Goal: Task Accomplishment & Management: Complete application form

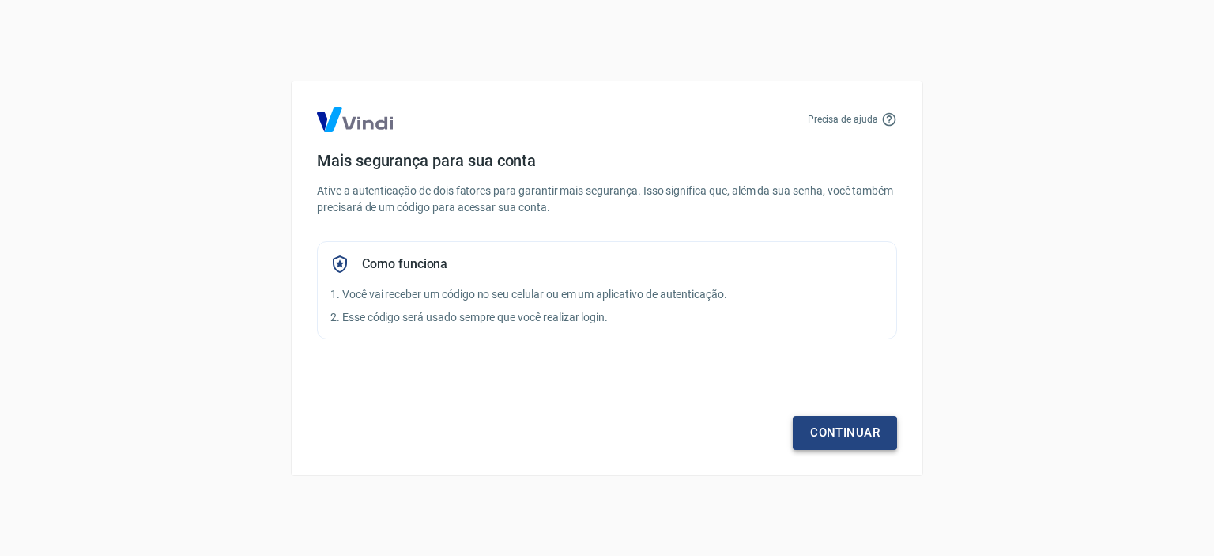
click at [863, 424] on link "Continuar" at bounding box center [845, 432] width 104 height 33
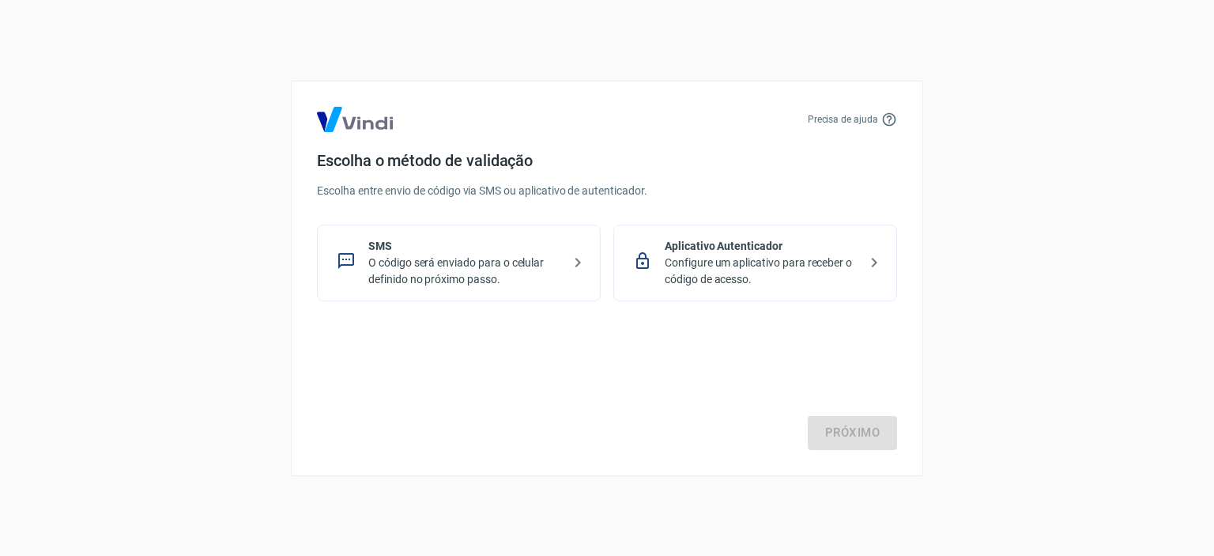
click at [780, 276] on p "Configure um aplicativo para receber o código de acesso." at bounding box center [762, 271] width 194 height 33
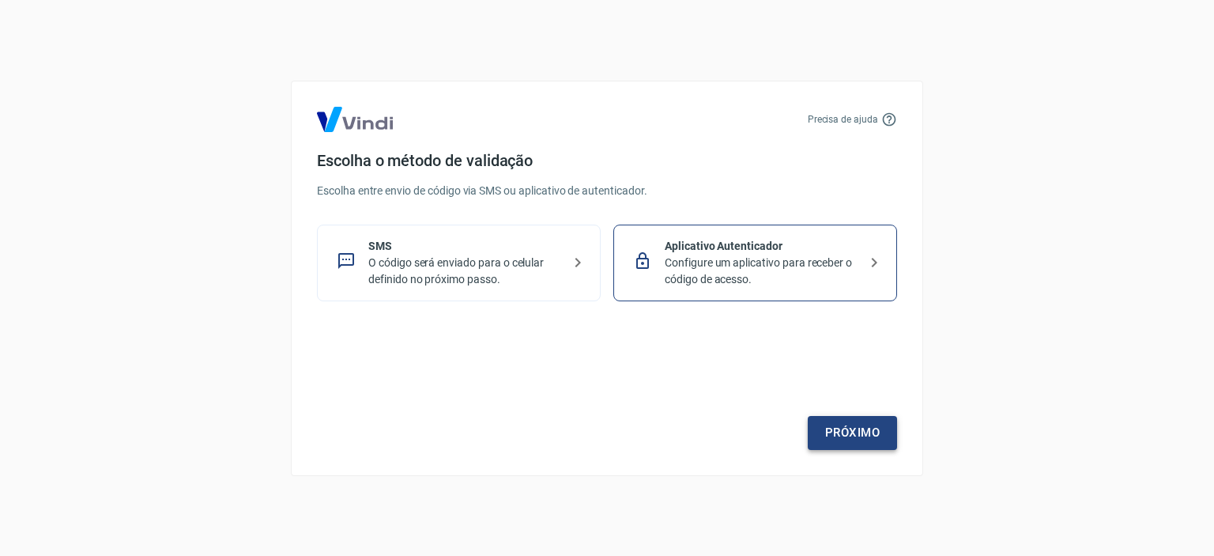
click at [873, 422] on link "Próximo" at bounding box center [852, 432] width 89 height 33
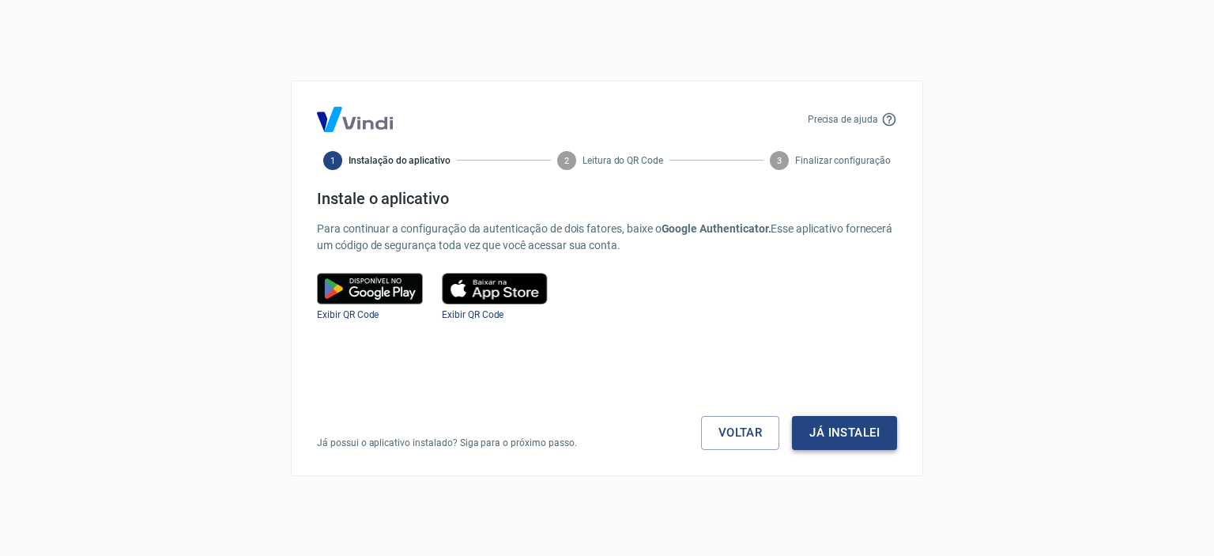
click at [850, 424] on button "Já instalei" at bounding box center [844, 432] width 105 height 33
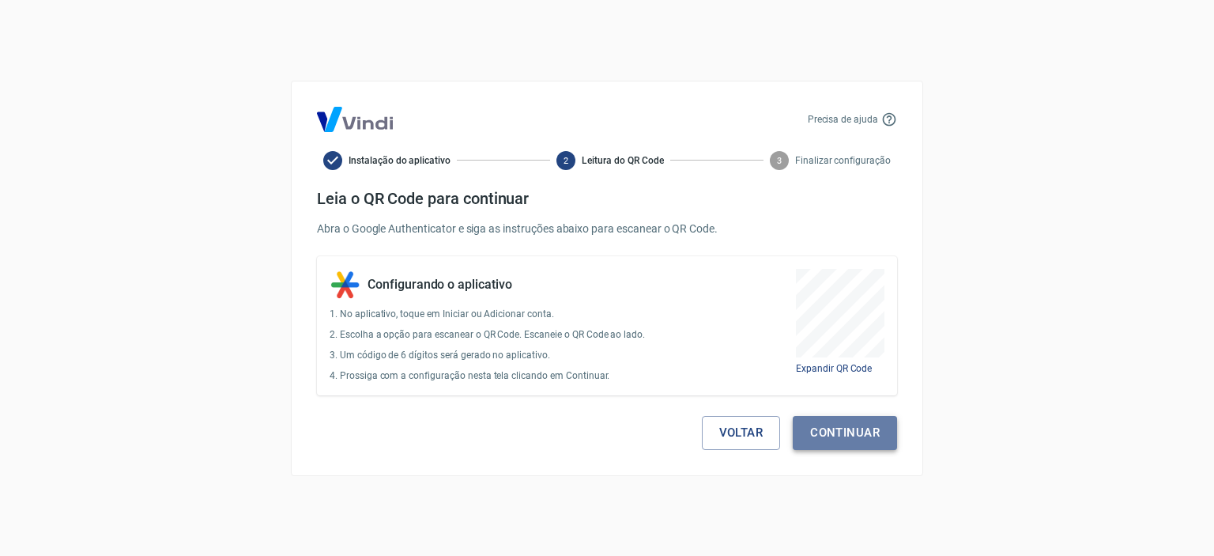
click at [874, 442] on button "Continuar" at bounding box center [845, 432] width 104 height 33
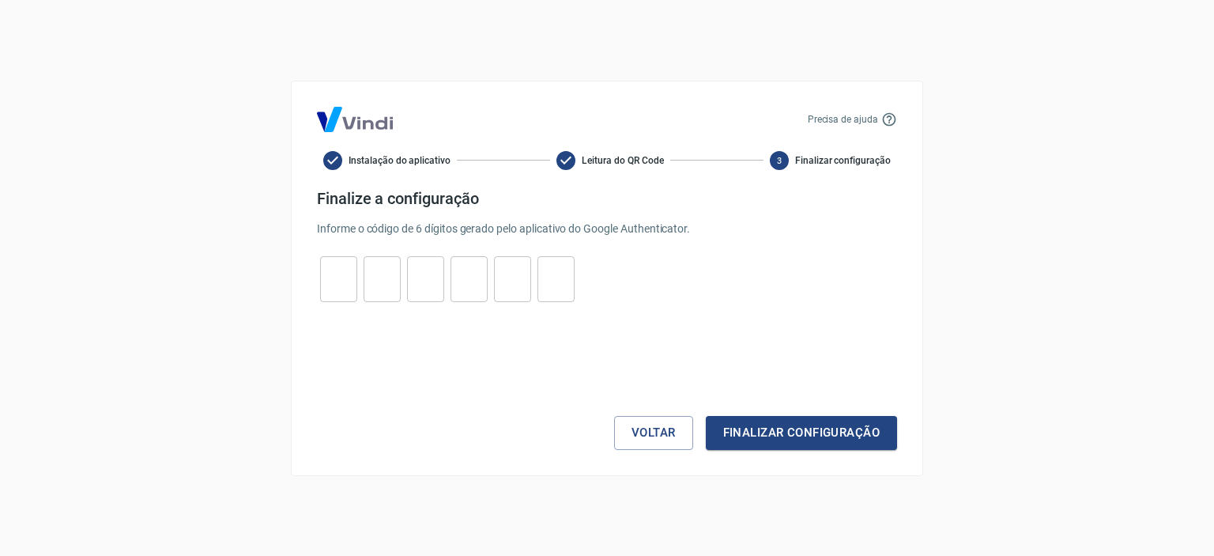
click at [344, 286] on input "tel" at bounding box center [338, 279] width 37 height 34
type input "6"
type input "1"
type input "6"
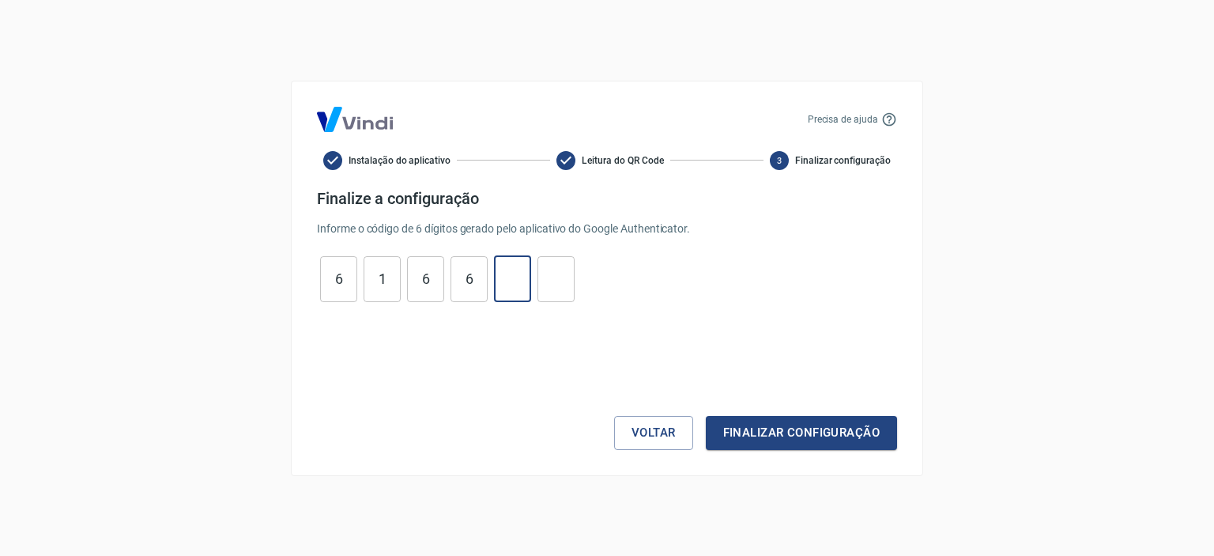
type input "1"
type input "9"
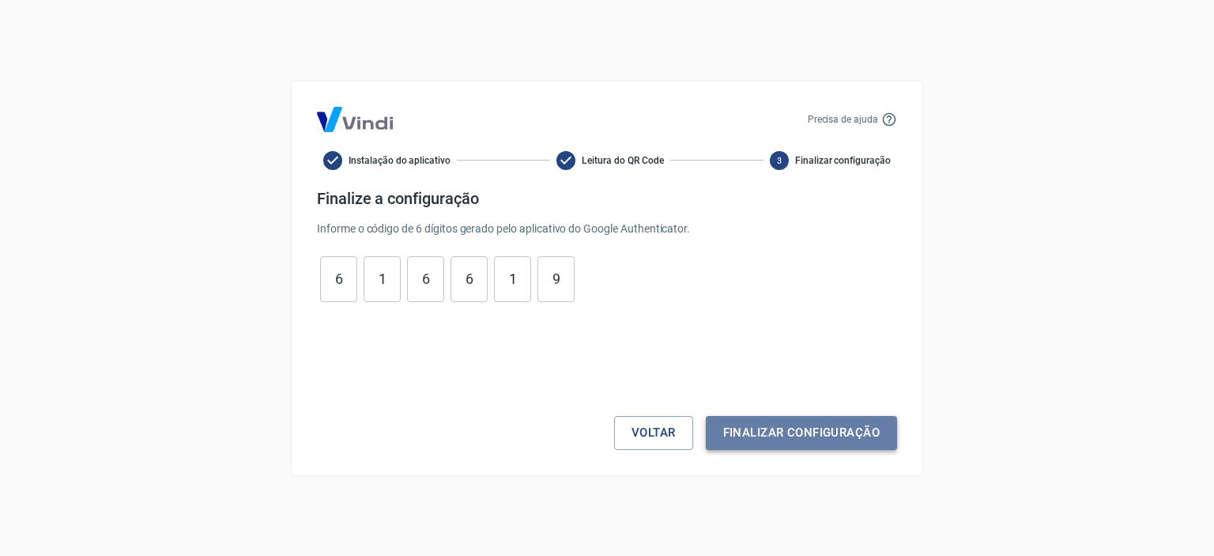
click at [849, 426] on button "Finalizar configuração" at bounding box center [801, 432] width 191 height 33
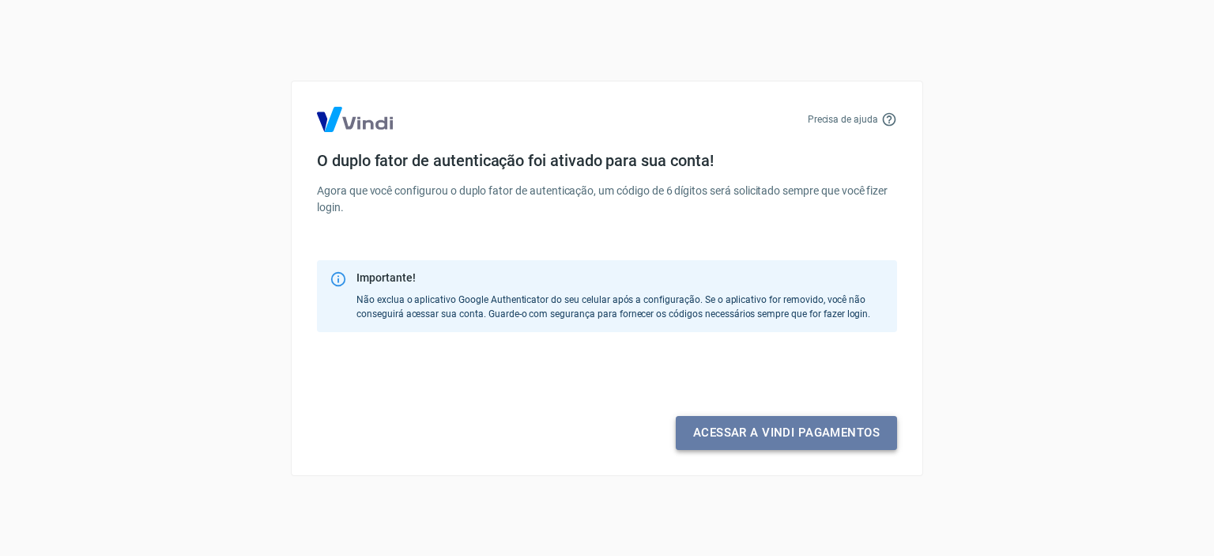
click at [758, 439] on link "Acessar a Vindi pagamentos" at bounding box center [786, 432] width 221 height 33
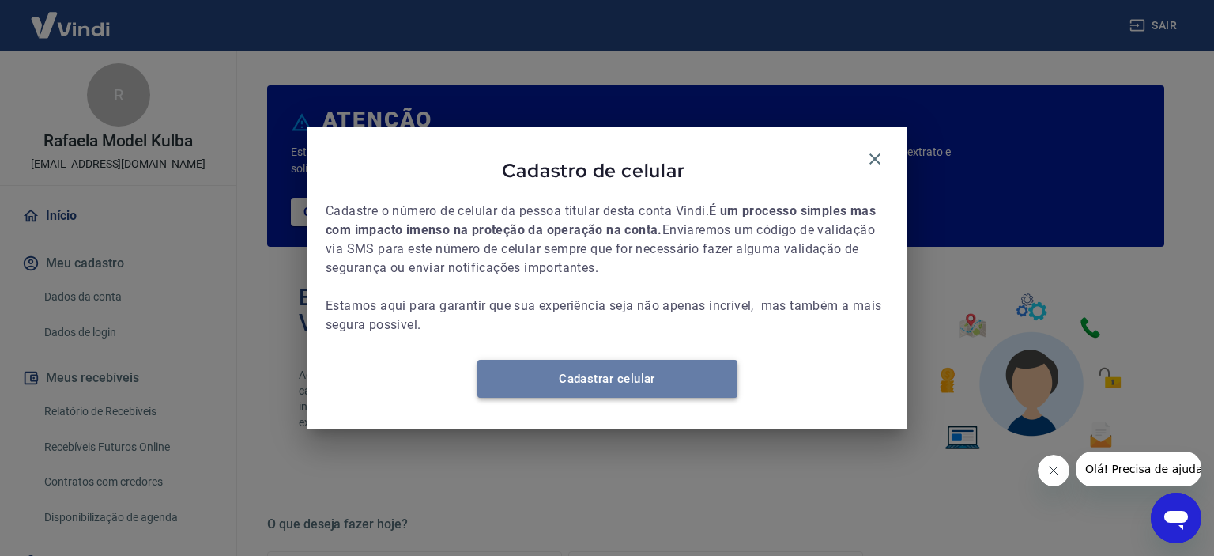
click at [679, 383] on link "Cadastrar celular" at bounding box center [607, 379] width 260 height 38
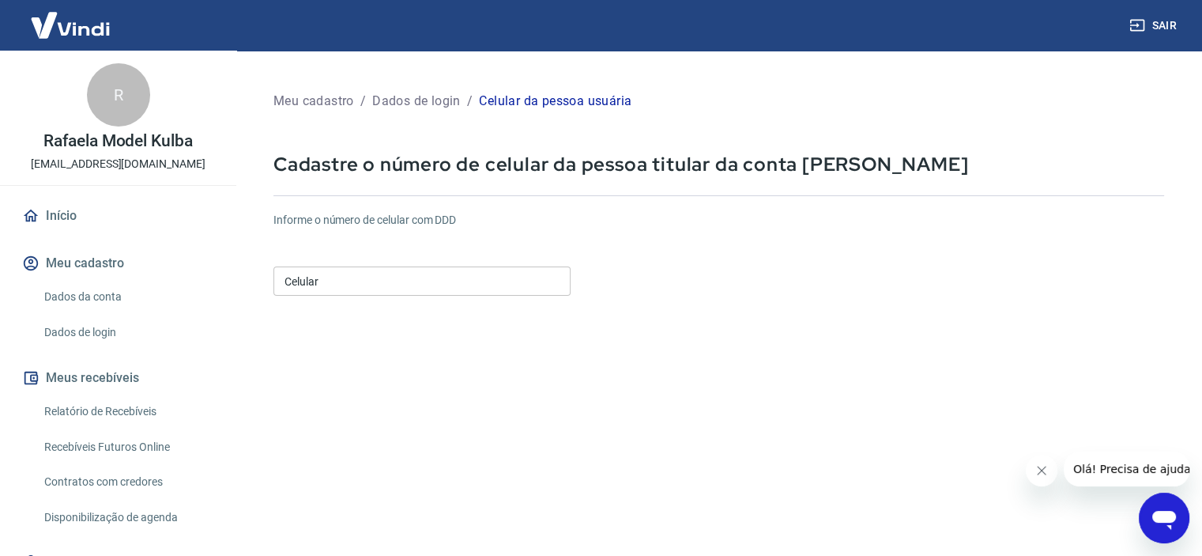
click at [351, 285] on input "Celular" at bounding box center [421, 280] width 297 height 29
type input "(7"
type input "[PHONE_NUMBER]"
click at [787, 349] on form "Informe o número de celular com DDD Celular [PHONE_NUMBER] Celular Continuar Ca…" at bounding box center [718, 430] width 891 height 462
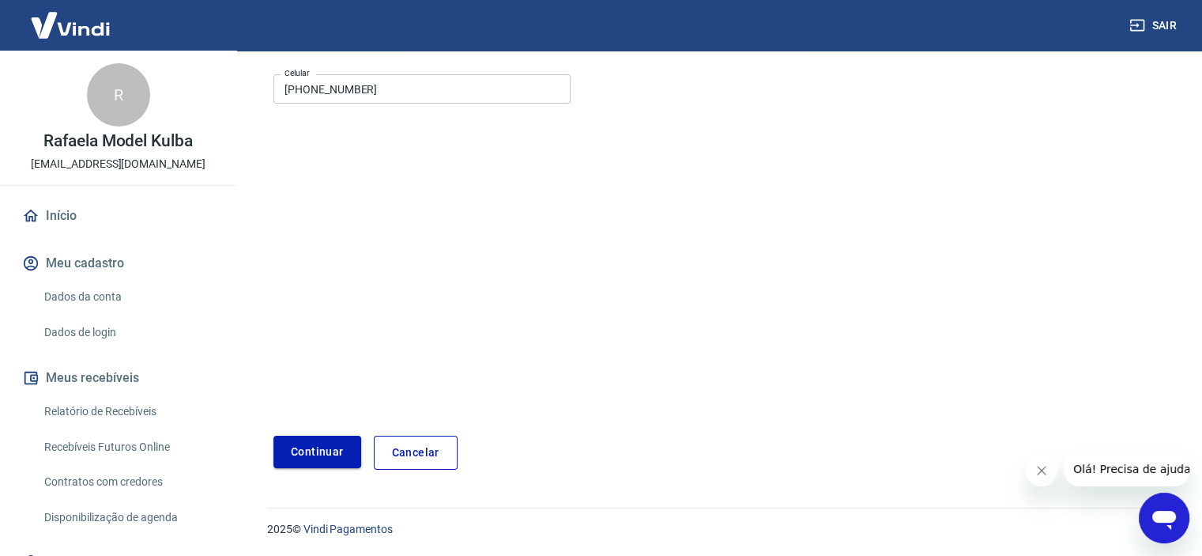
click at [322, 454] on button "Continuar" at bounding box center [317, 452] width 88 height 32
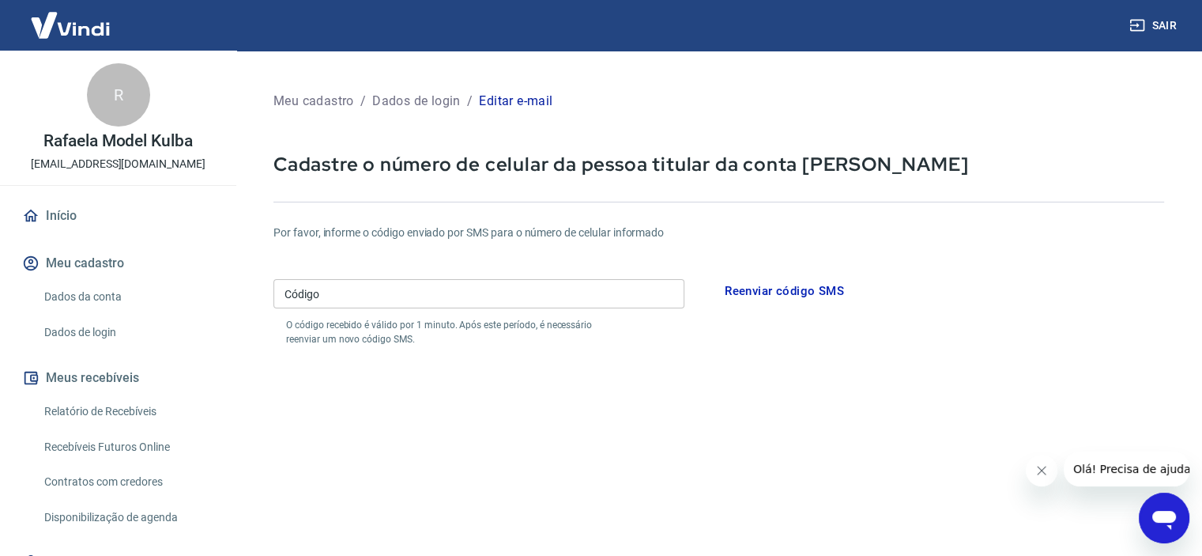
click at [327, 307] on input "Código" at bounding box center [478, 293] width 411 height 29
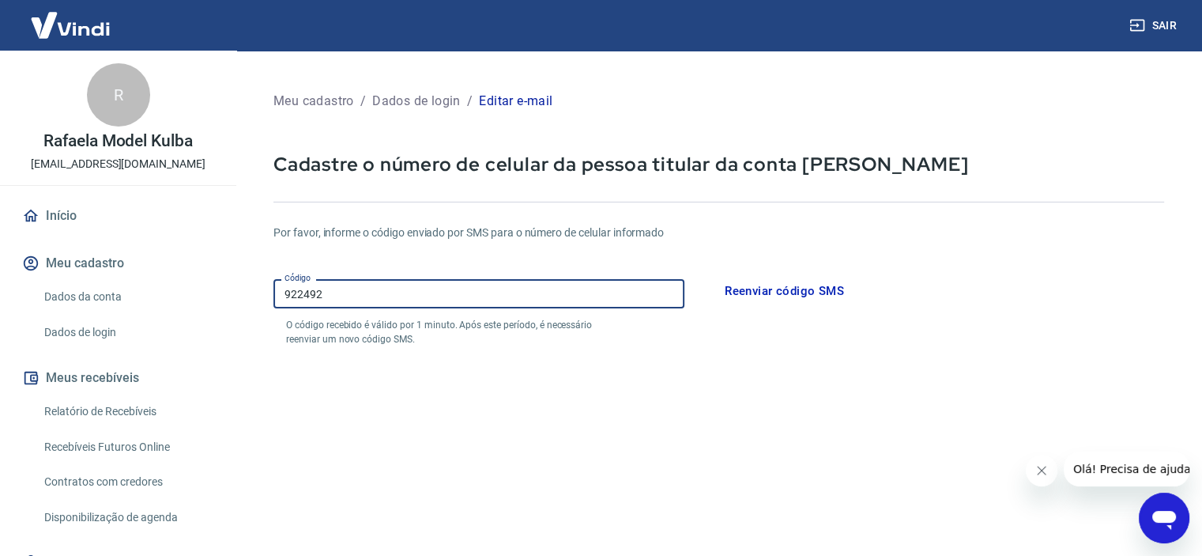
type input "922492"
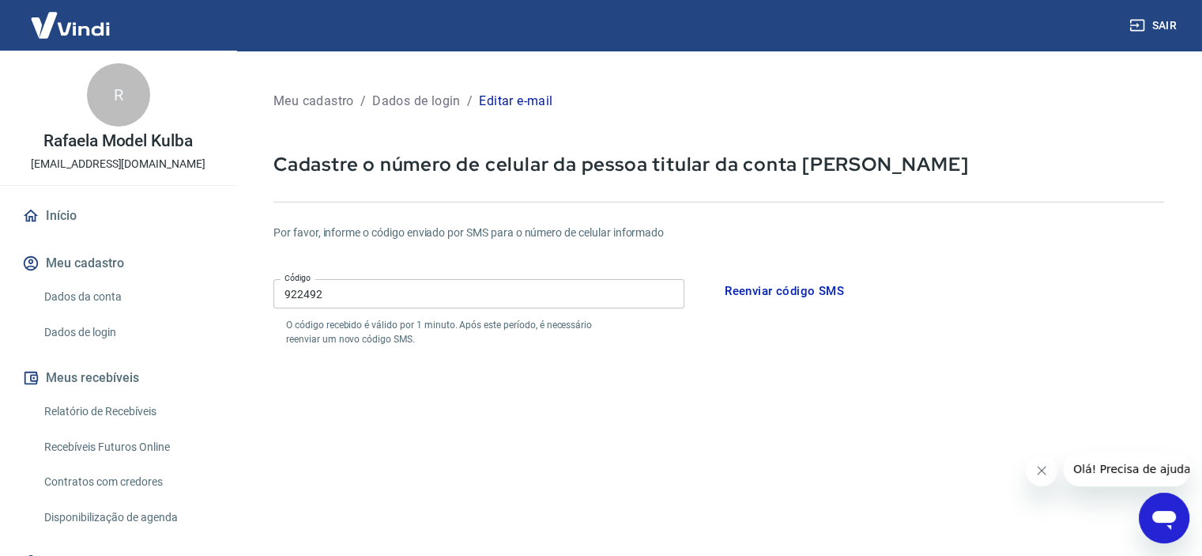
click at [556, 367] on form "Por favor, informe o código enviado por SMS para o número de celular informado …" at bounding box center [718, 464] width 891 height 516
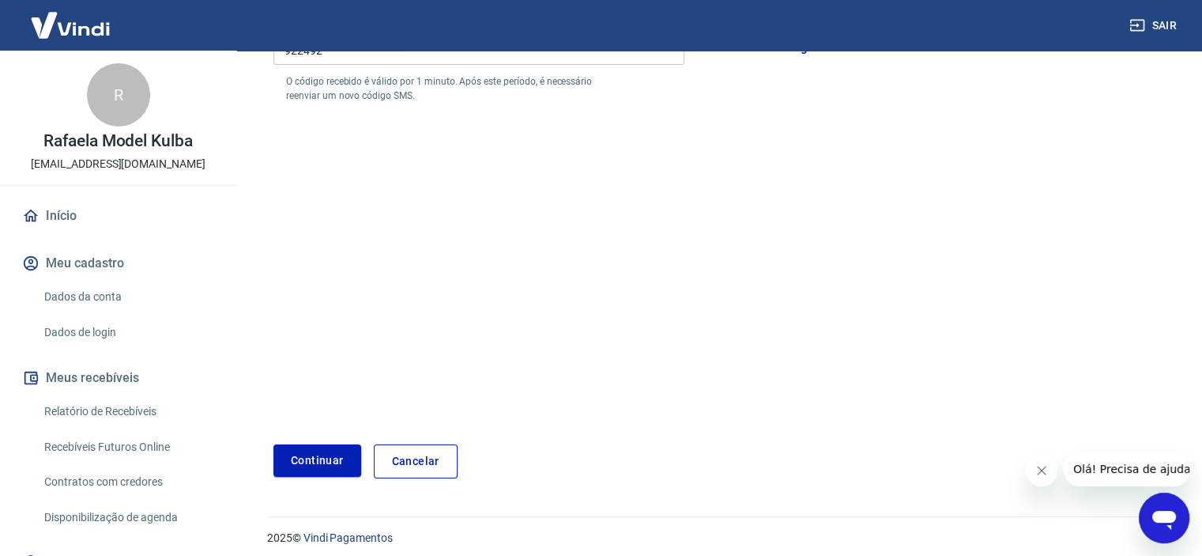
scroll to position [252, 0]
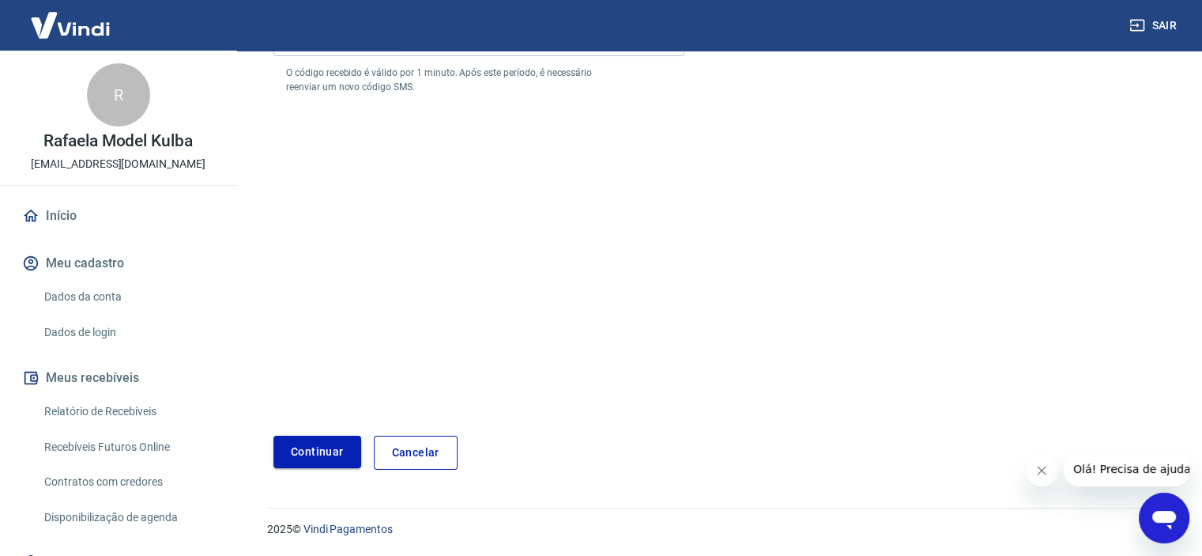
click at [315, 457] on button "Continuar" at bounding box center [317, 452] width 88 height 32
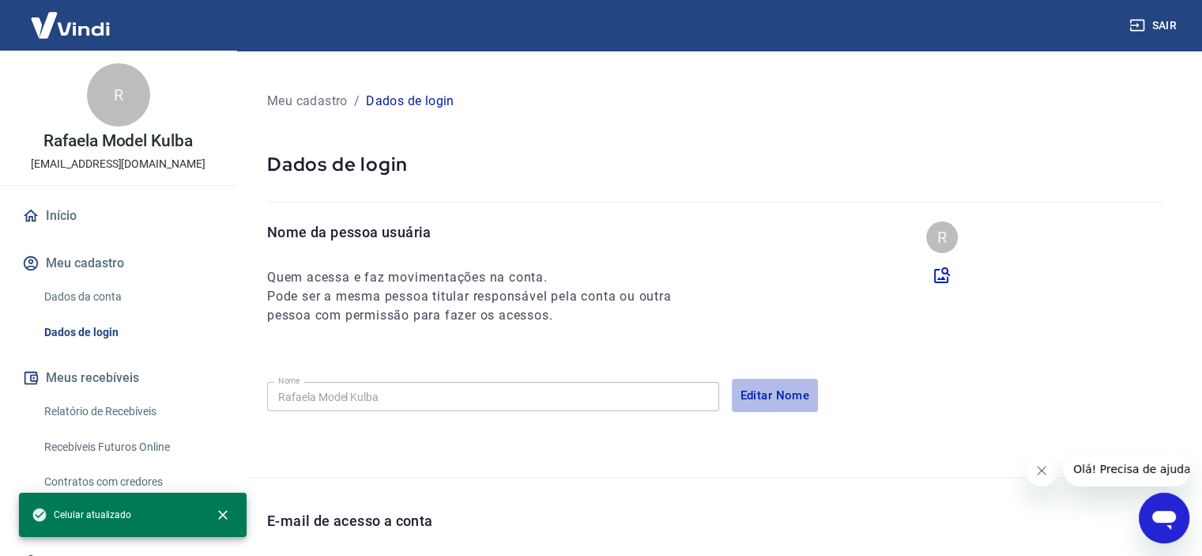
click at [750, 397] on button "Editar Nome" at bounding box center [775, 395] width 87 height 33
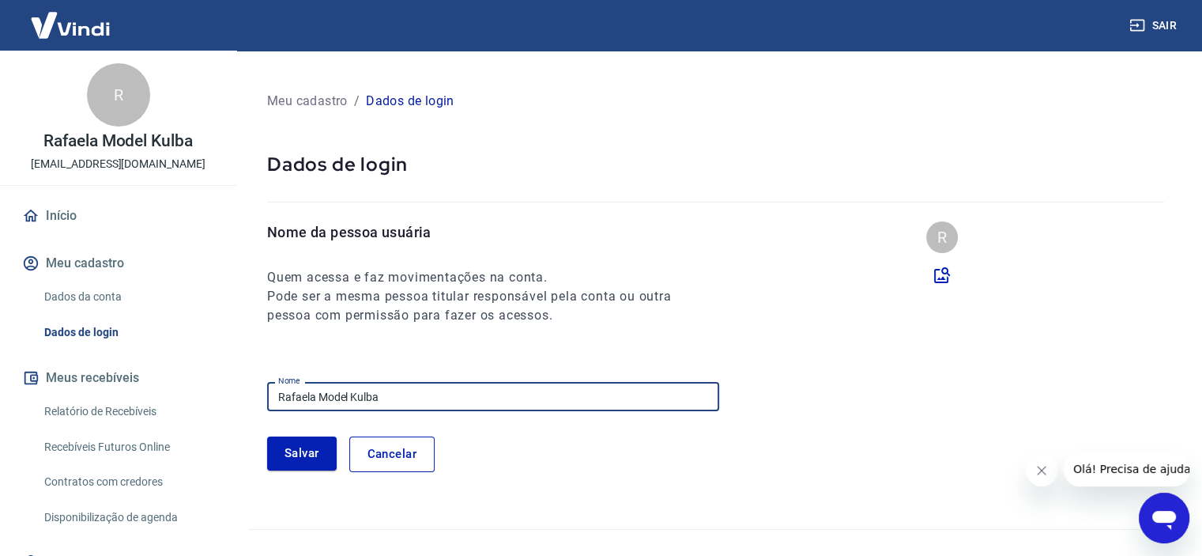
drag, startPoint x: 390, startPoint y: 394, endPoint x: 237, endPoint y: 372, distance: 154.9
click at [237, 372] on div "Meu cadastro / Dados de login Dados de login Nome da pessoa usuária Quem acessa…" at bounding box center [715, 523] width 973 height 945
type input "[PERSON_NAME] Model Kulba"
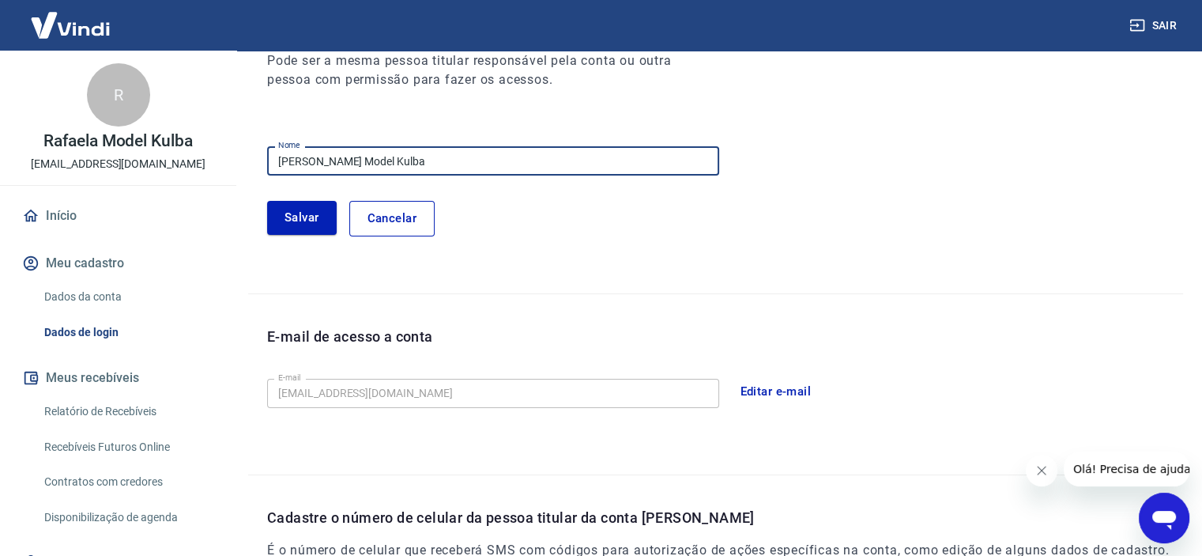
scroll to position [237, 0]
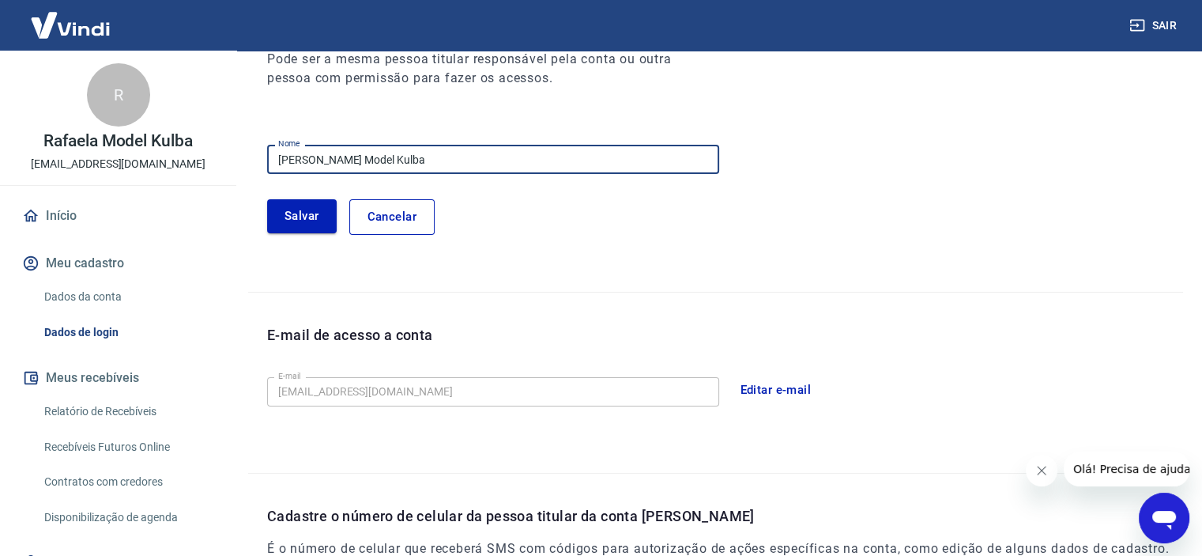
click at [303, 224] on button "Salvar" at bounding box center [302, 215] width 70 height 33
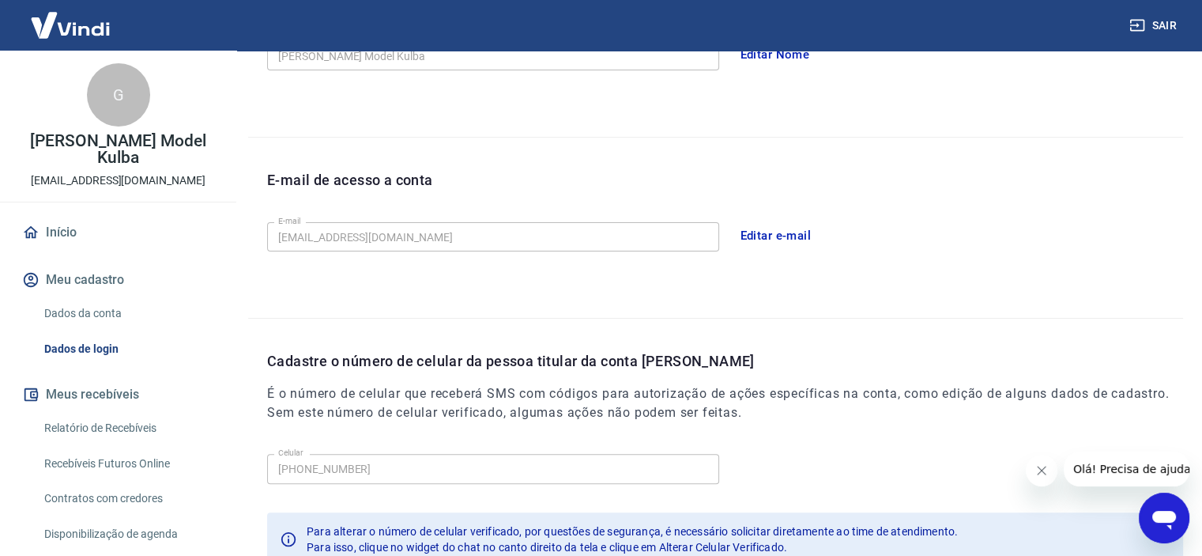
scroll to position [455, 0]
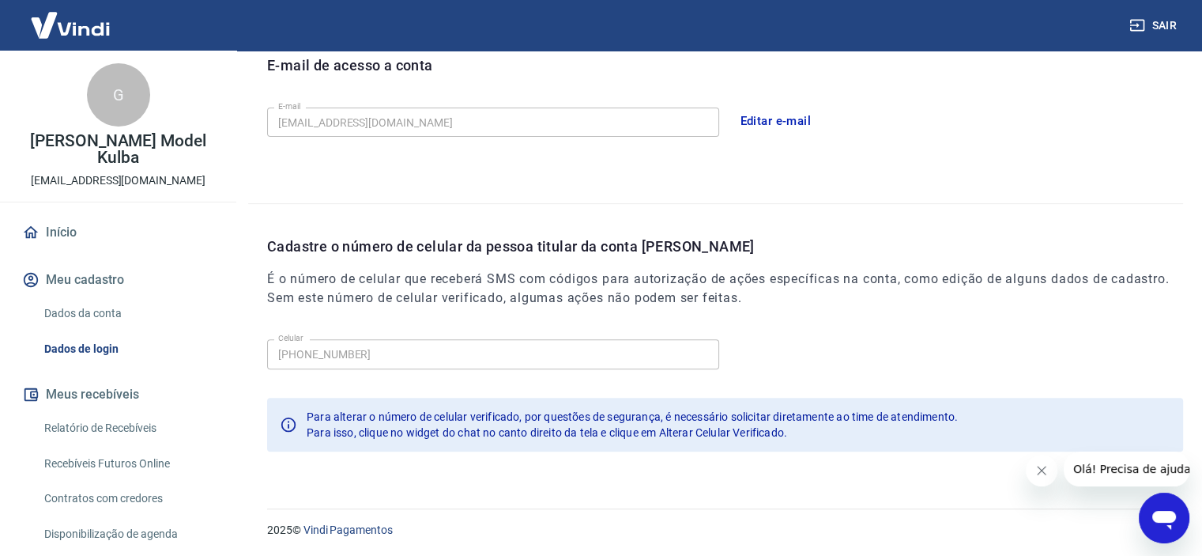
click at [1037, 480] on button "Fechar mensagem da empresa" at bounding box center [1042, 470] width 32 height 32
click at [1039, 477] on div "Meu cadastro / Dados de login Dados de login Nome da pessoa usuária Quem acessa…" at bounding box center [715, 42] width 973 height 894
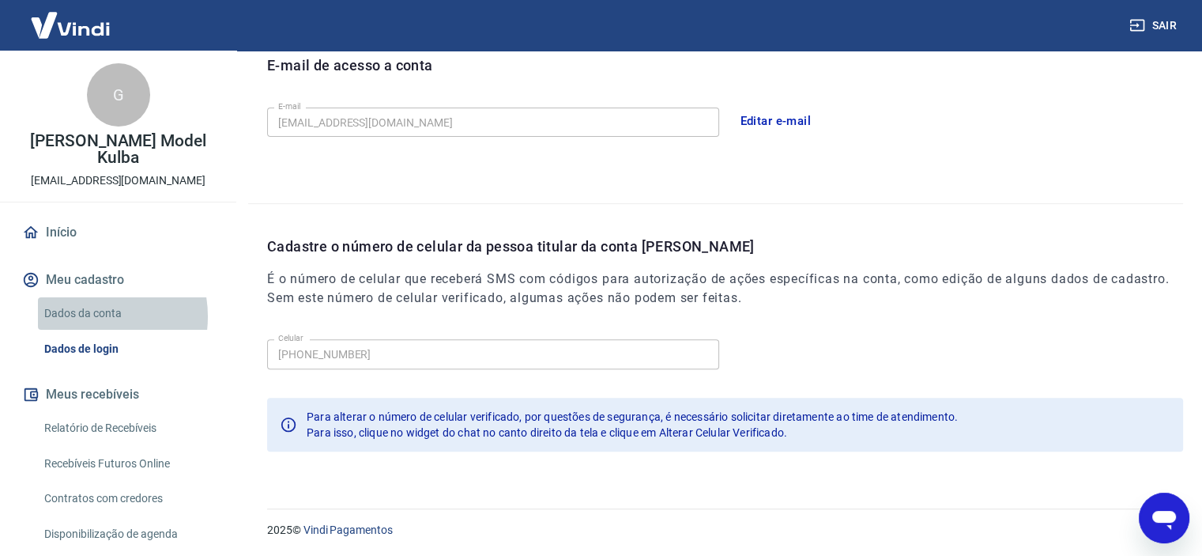
click at [86, 316] on link "Dados da conta" at bounding box center [127, 313] width 179 height 32
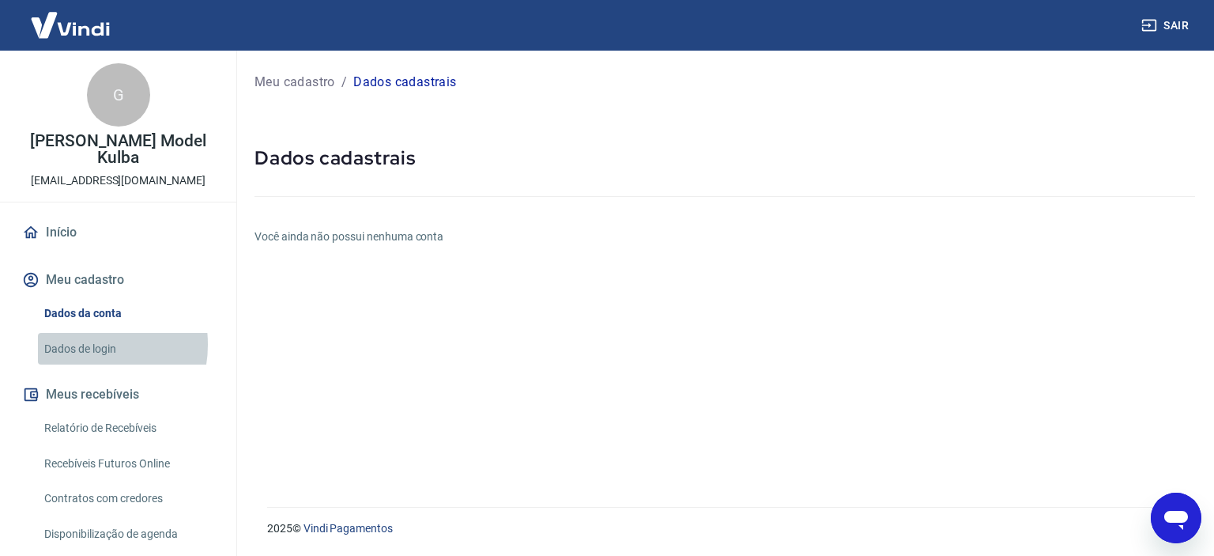
click at [83, 344] on link "Dados de login" at bounding box center [127, 349] width 179 height 32
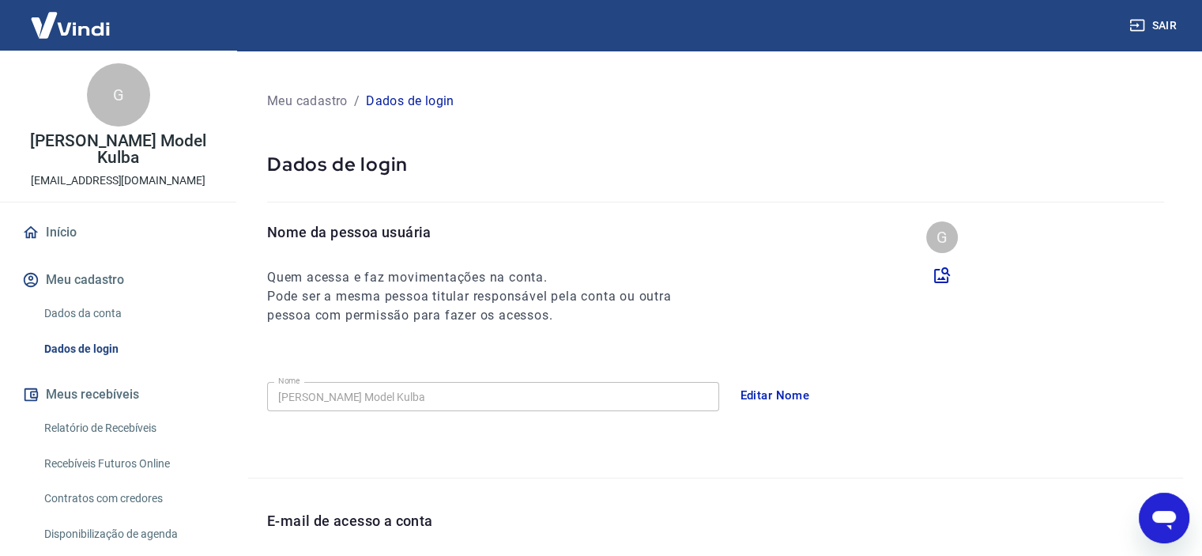
click at [66, 229] on link "Início" at bounding box center [118, 232] width 198 height 35
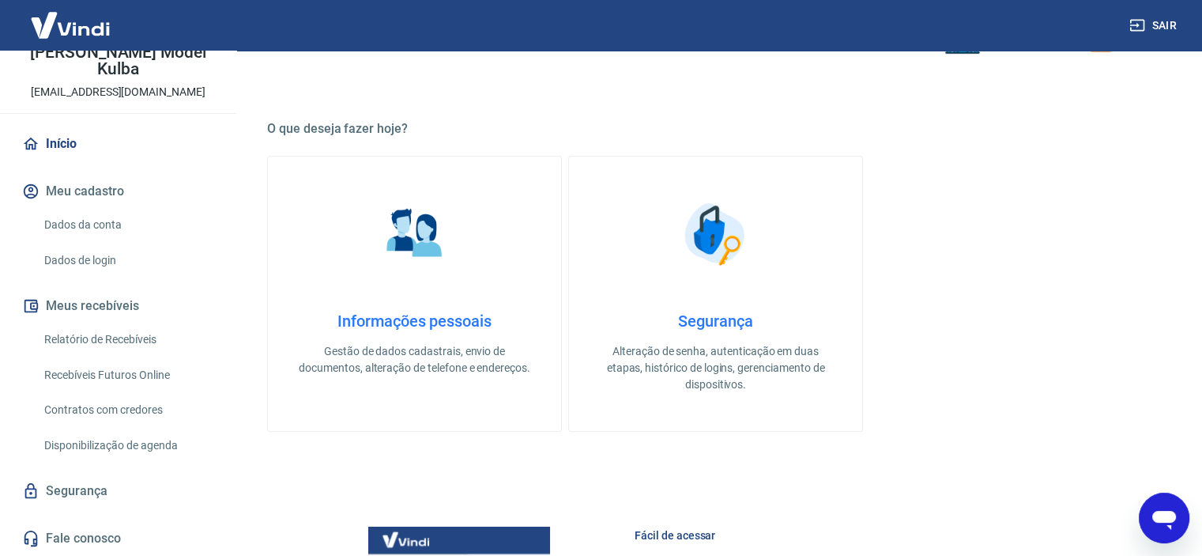
scroll to position [632, 0]
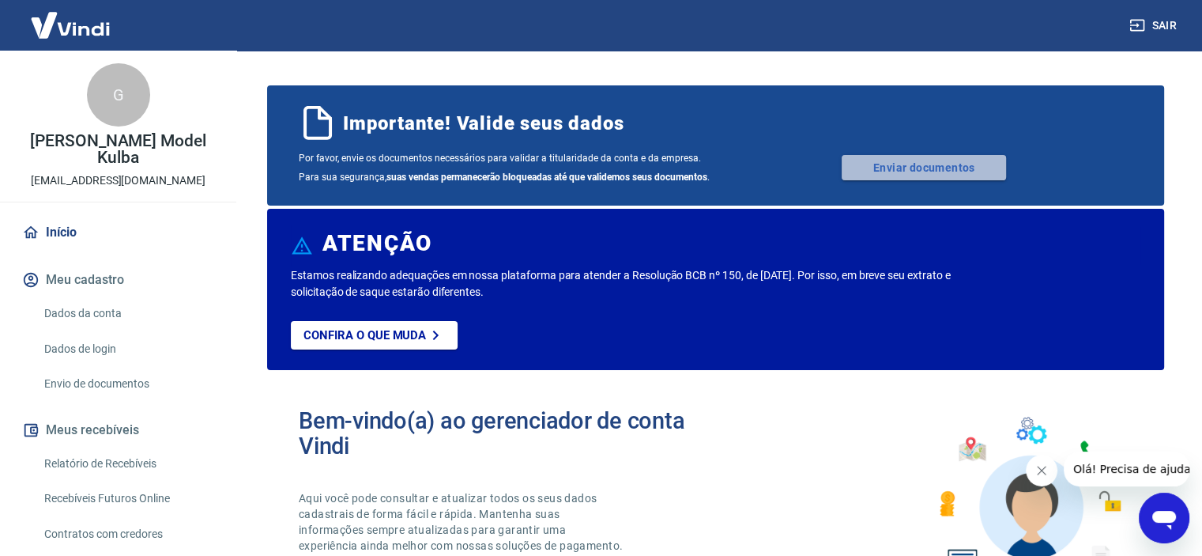
click at [870, 171] on link "Enviar documentos" at bounding box center [924, 167] width 164 height 25
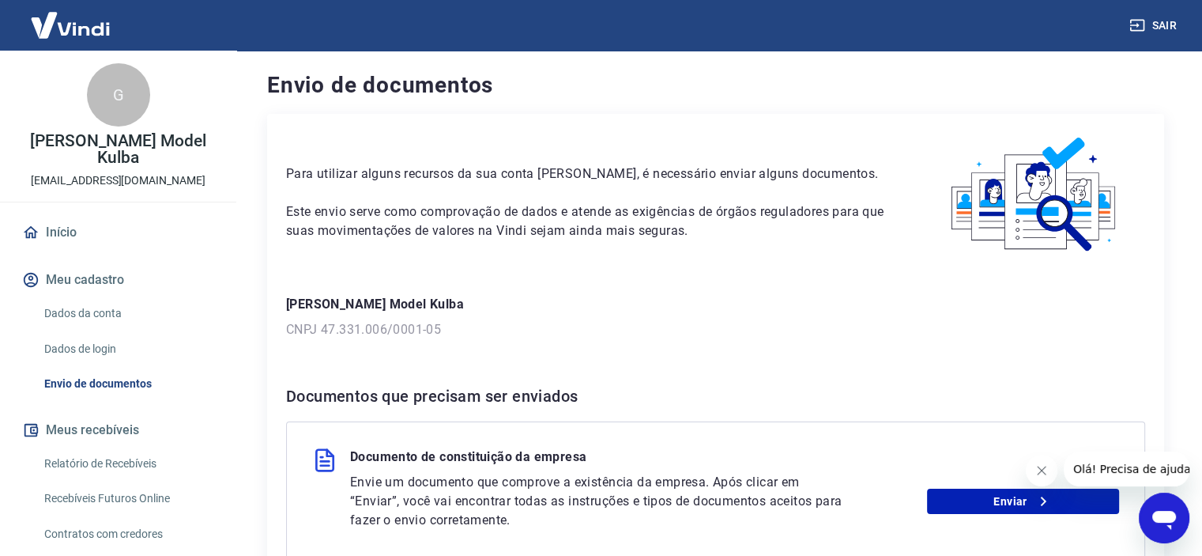
scroll to position [175, 0]
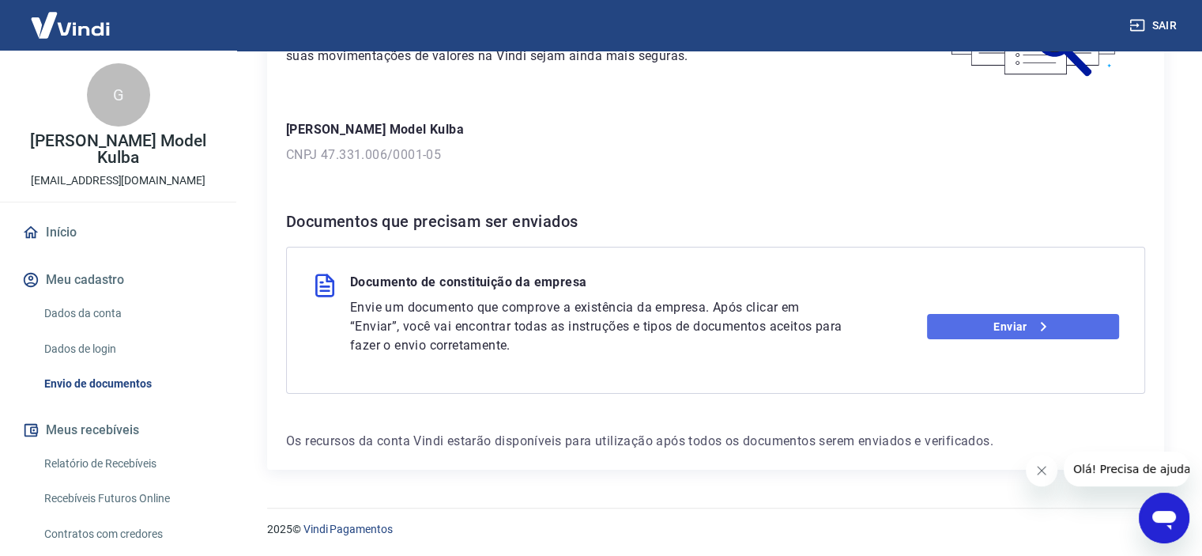
click at [948, 318] on link "Enviar" at bounding box center [1023, 326] width 192 height 25
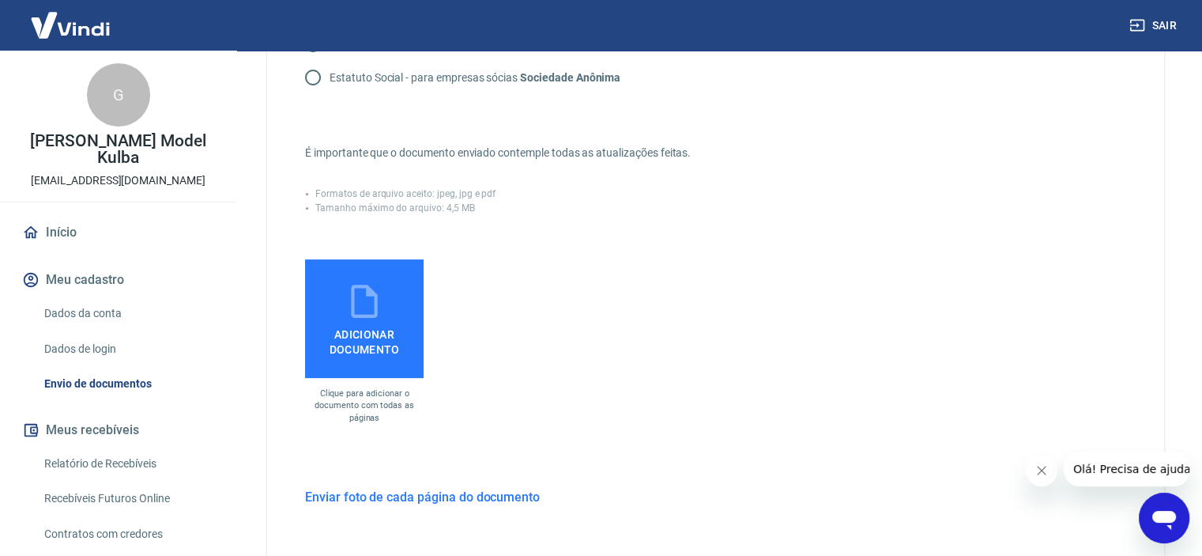
scroll to position [379, 0]
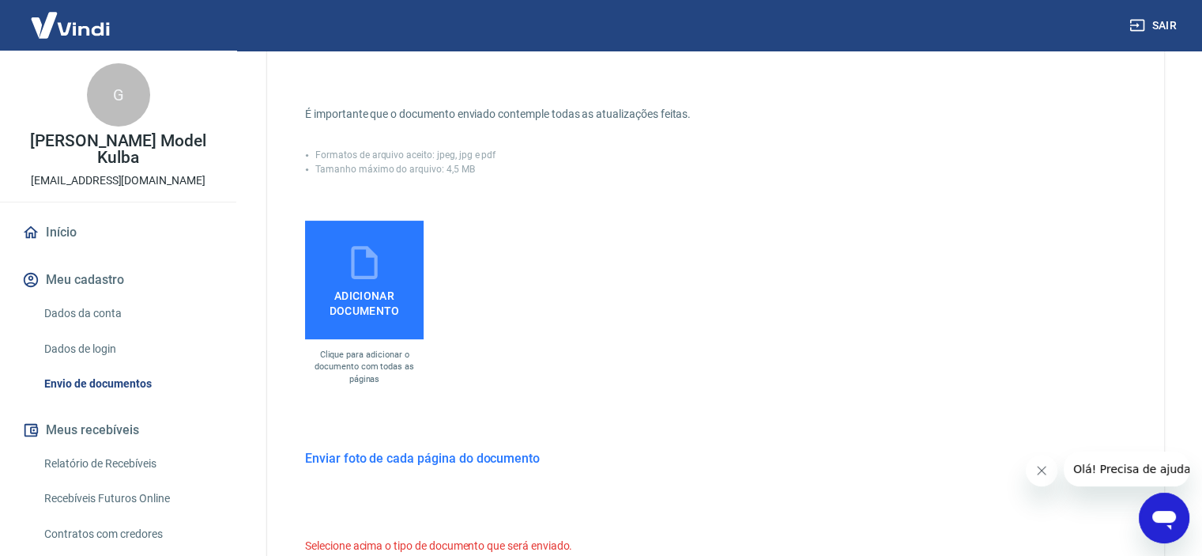
click at [364, 277] on icon at bounding box center [364, 262] width 26 height 33
click at [0, 0] on input "Adicionar documento" at bounding box center [0, 0] width 0 height 0
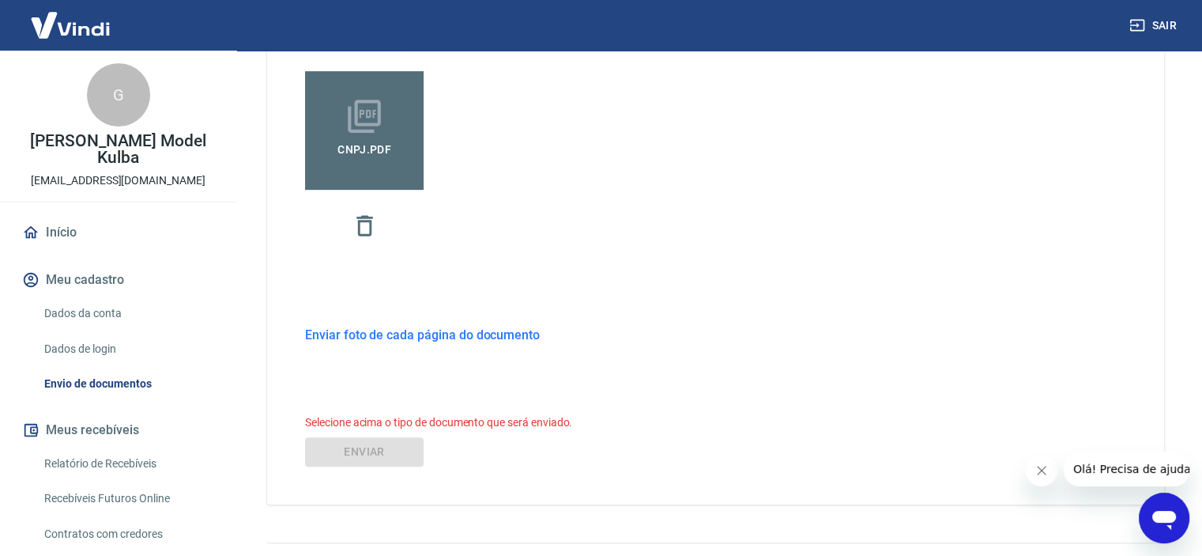
scroll to position [537, 0]
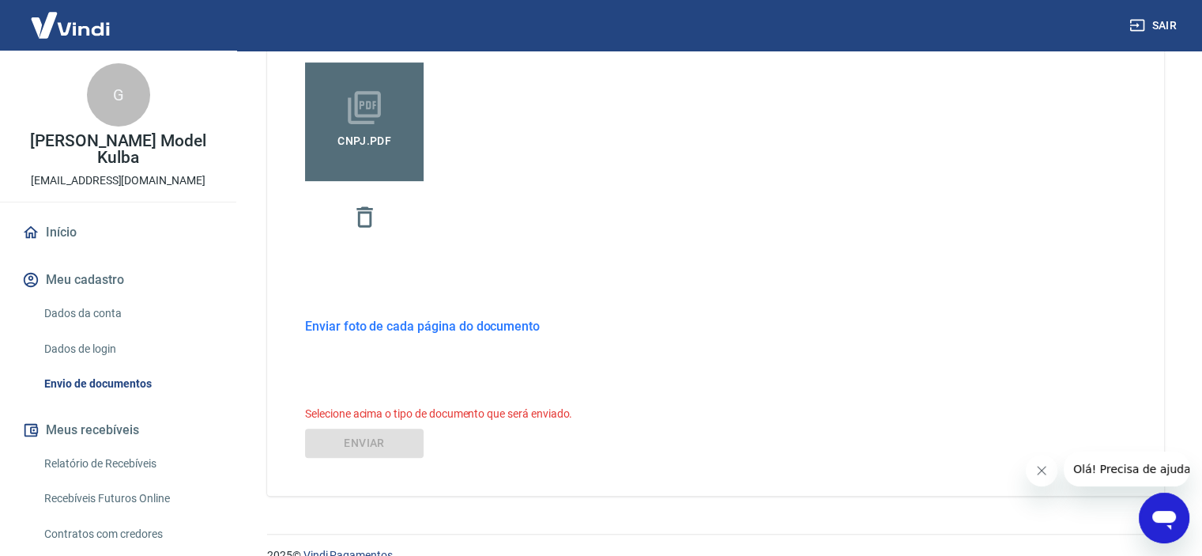
click at [417, 330] on h6 "Enviar foto de cada página do documento" at bounding box center [422, 326] width 235 height 20
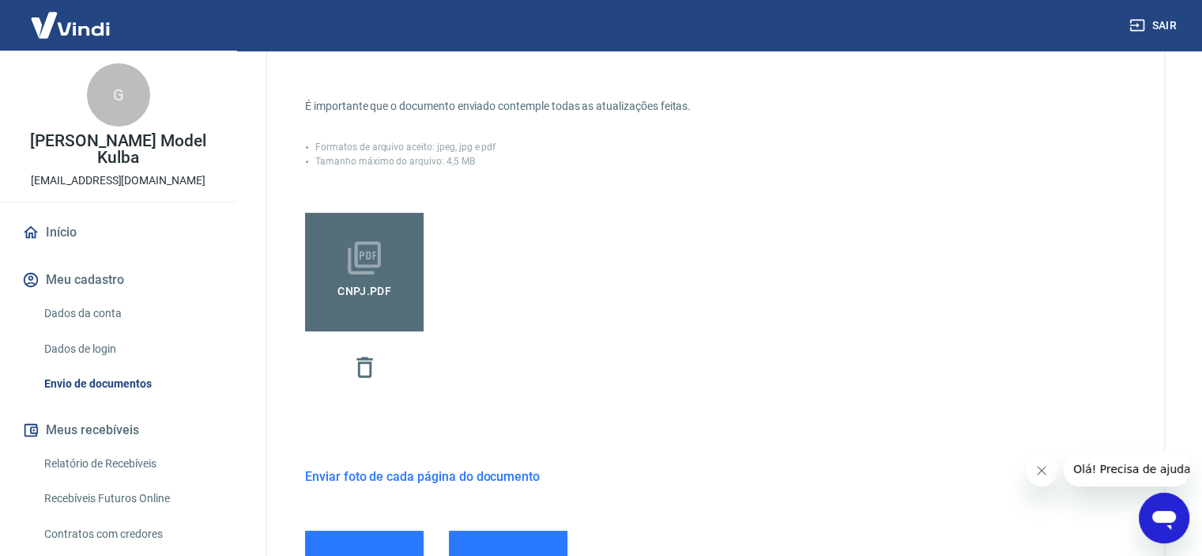
scroll to position [522, 0]
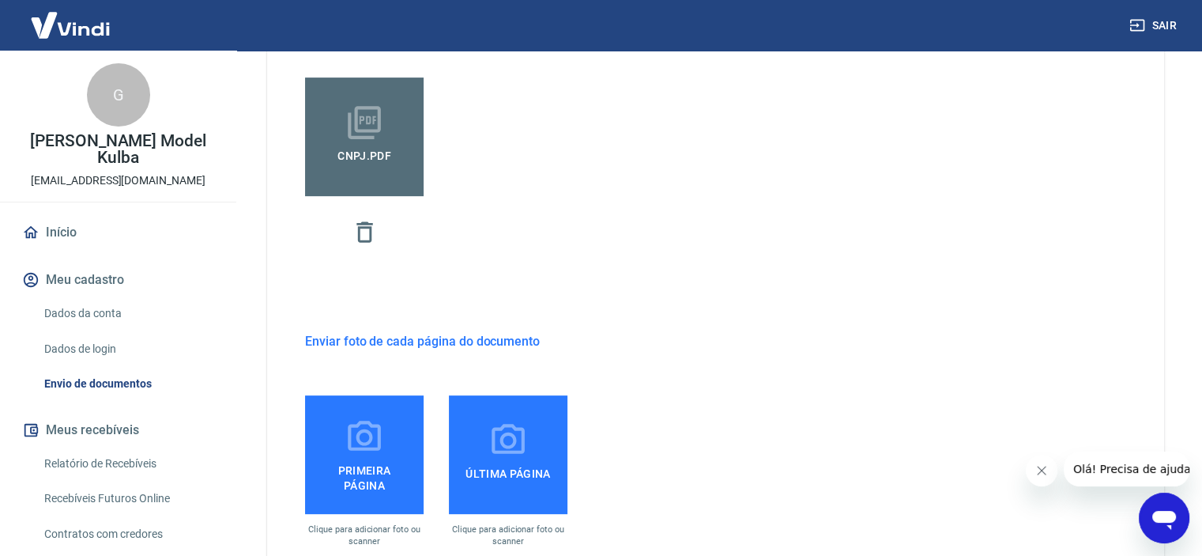
click at [471, 332] on h6 "Enviar foto de cada página do documento" at bounding box center [422, 341] width 235 height 20
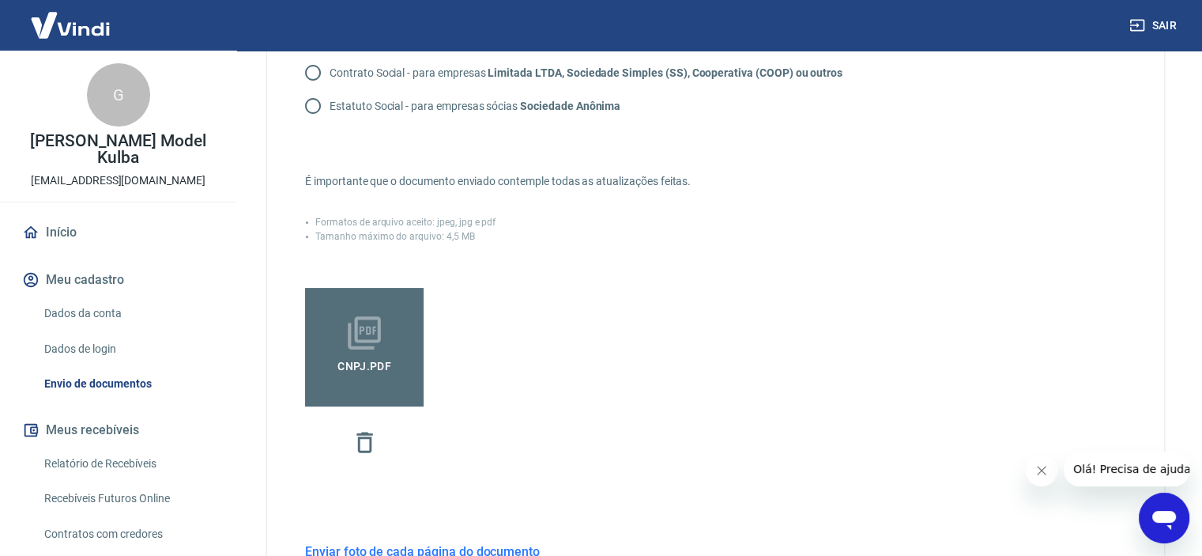
scroll to position [126, 0]
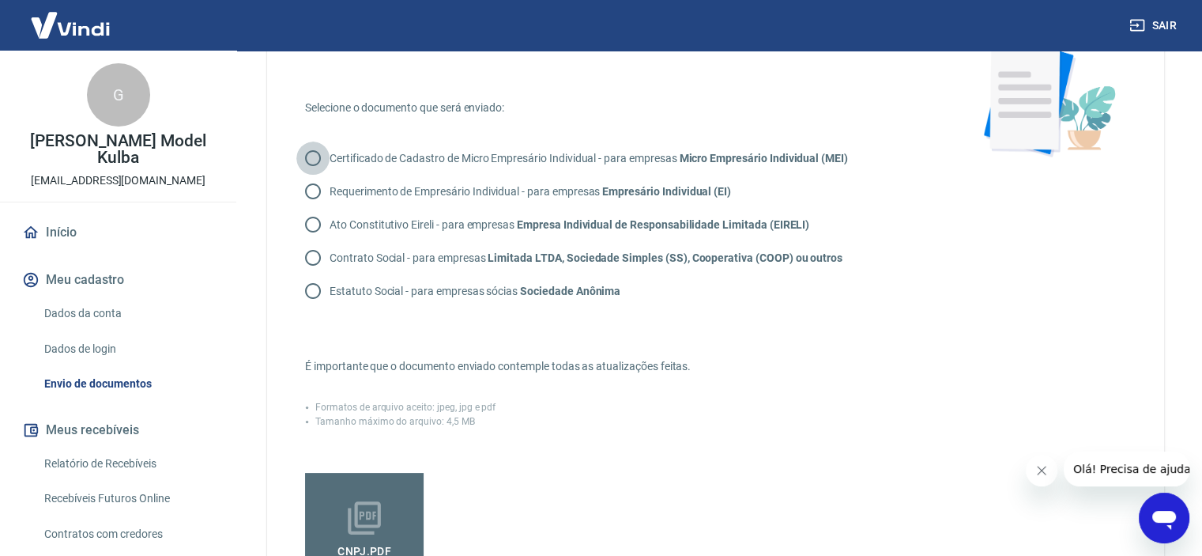
click at [315, 156] on input "Certificado de Cadastro de Micro Empresário Individual - para empresas Micro Em…" at bounding box center [312, 157] width 33 height 33
radio input "true"
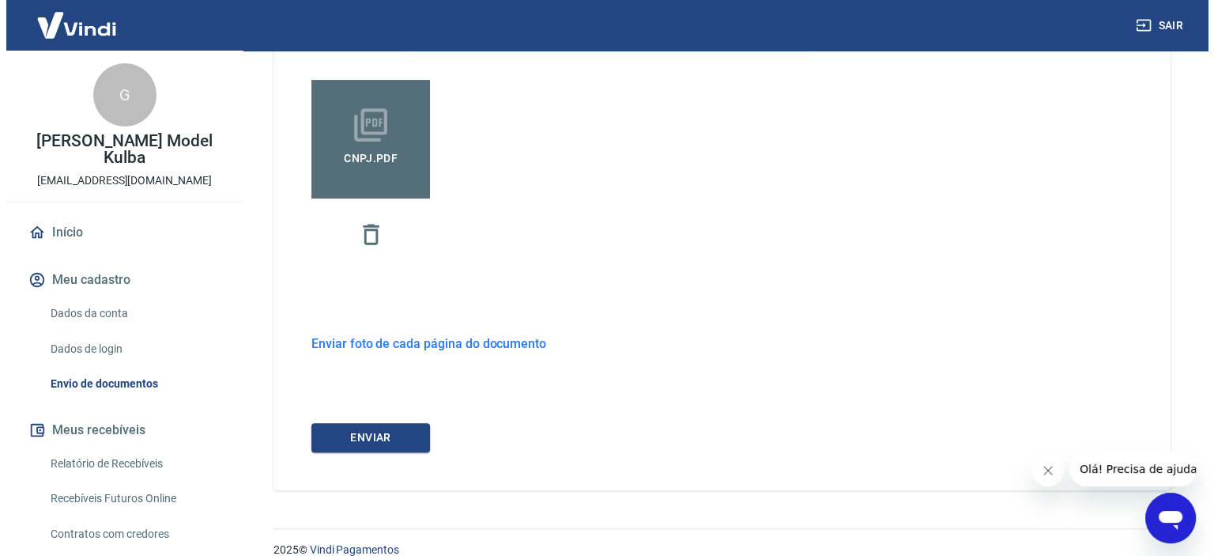
scroll to position [540, 0]
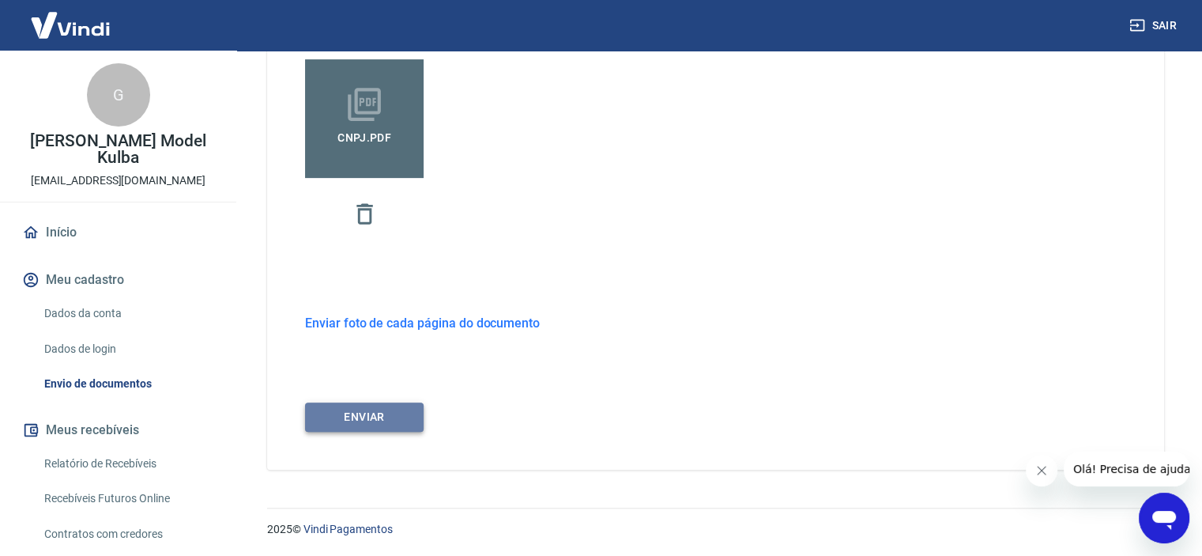
click at [392, 417] on button "ENVIAR" at bounding box center [364, 416] width 119 height 29
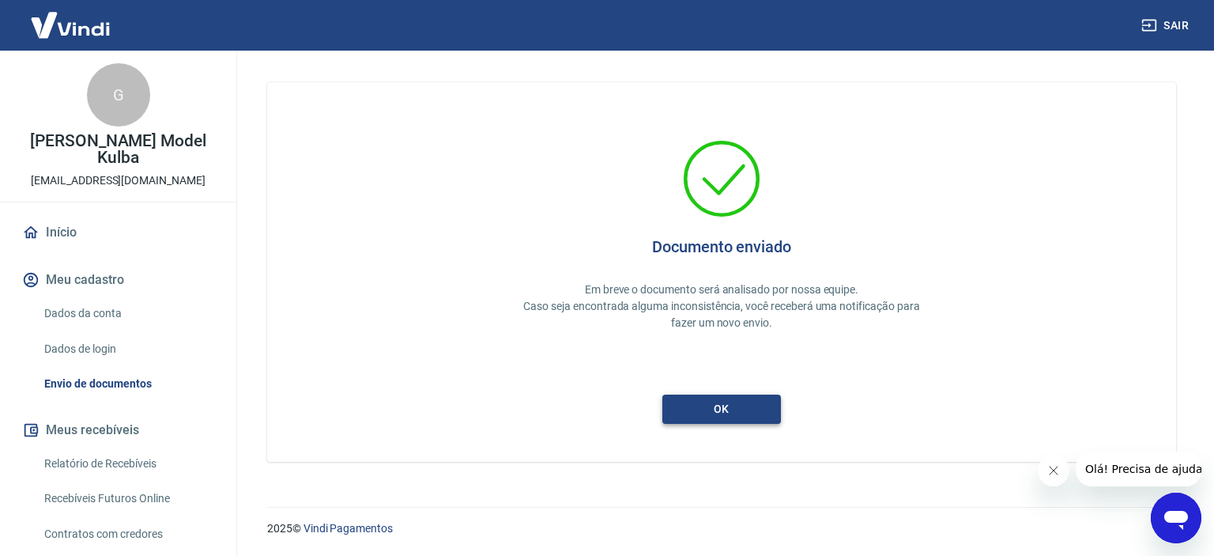
click at [710, 397] on button "ok" at bounding box center [721, 408] width 119 height 29
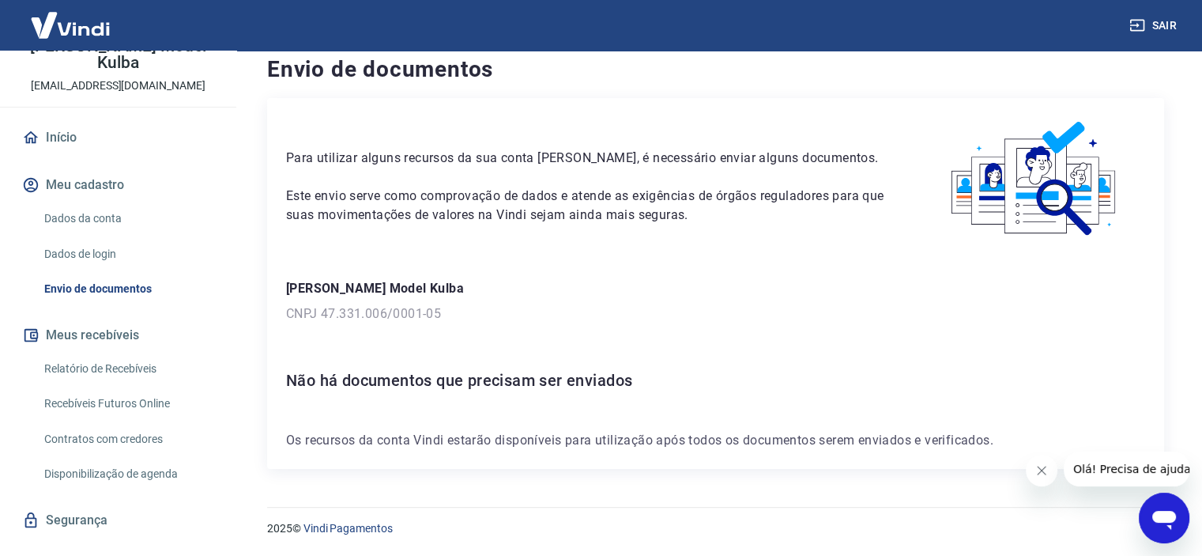
scroll to position [123, 0]
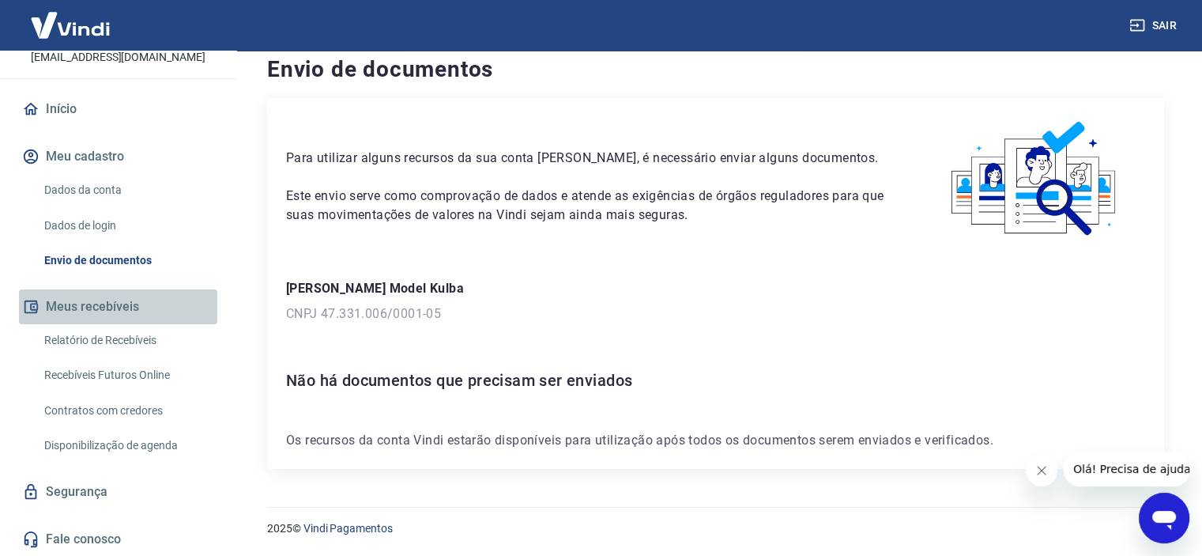
click at [121, 309] on button "Meus recebíveis" at bounding box center [118, 306] width 198 height 35
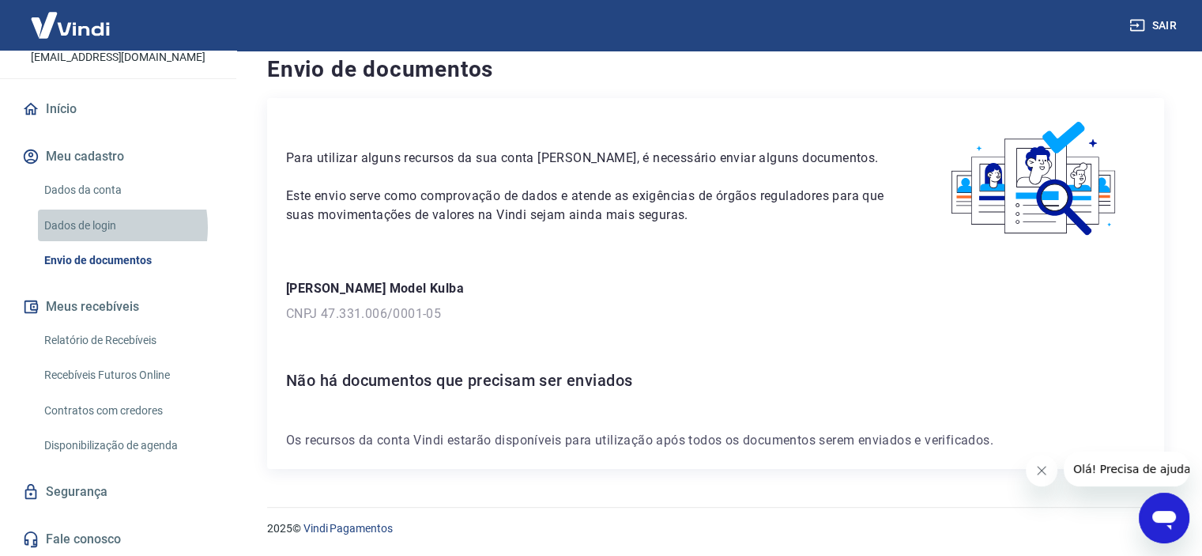
click at [92, 227] on link "Dados de login" at bounding box center [127, 225] width 179 height 32
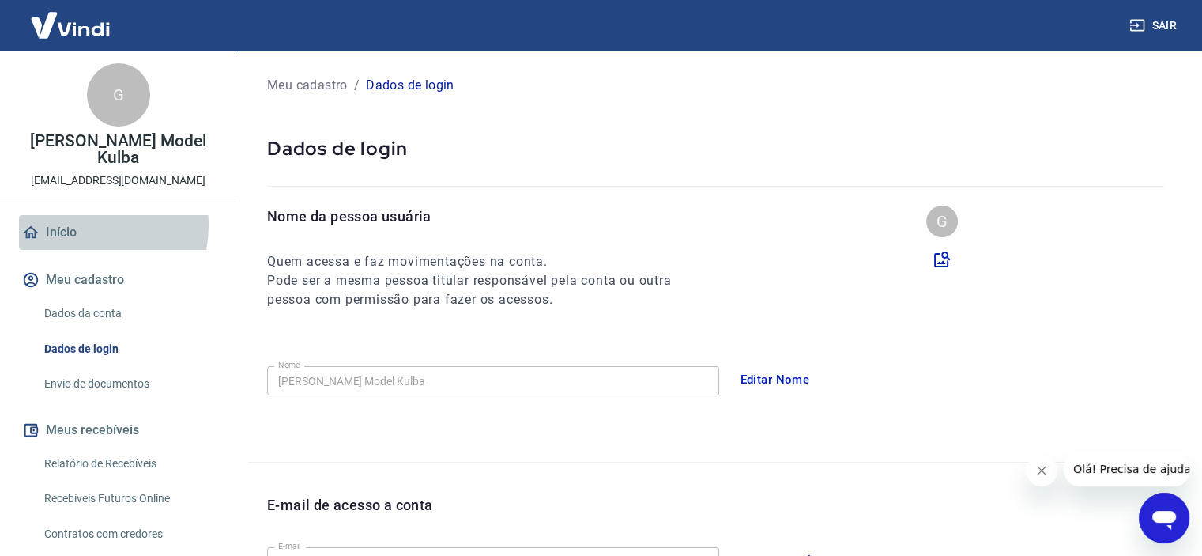
click at [77, 225] on link "Início" at bounding box center [118, 232] width 198 height 35
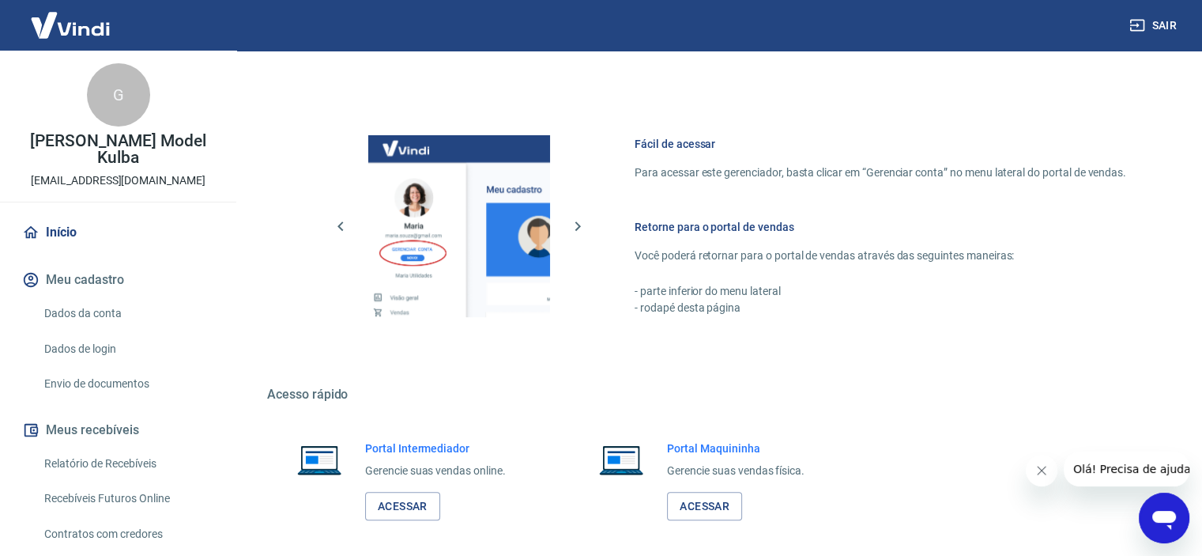
scroll to position [856, 0]
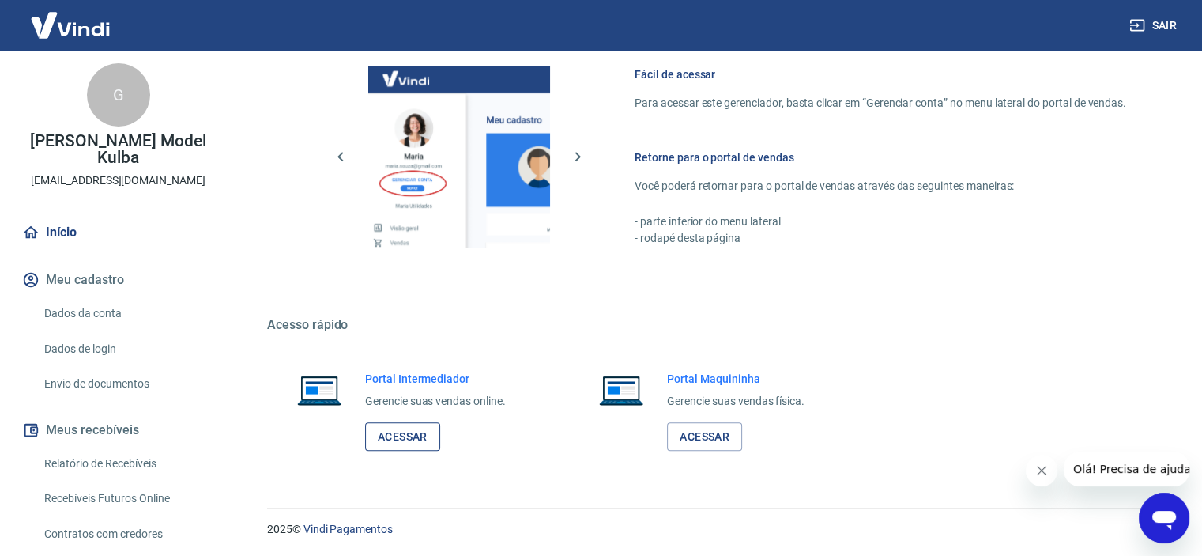
click at [427, 437] on link "Acessar" at bounding box center [402, 436] width 75 height 29
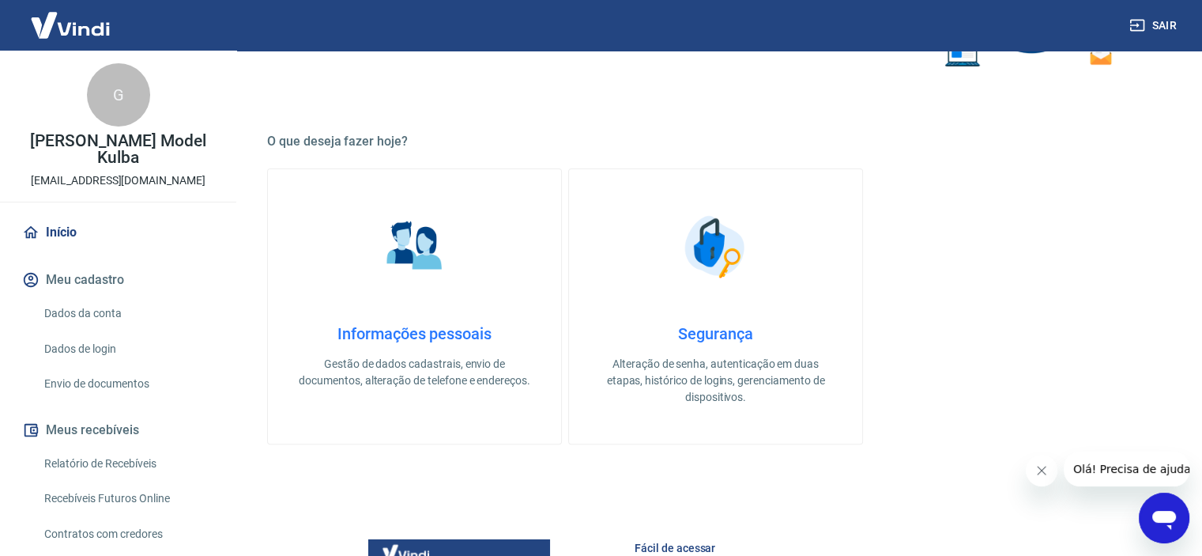
scroll to position [382, 0]
